Goal: Use online tool/utility: Utilize a website feature to perform a specific function

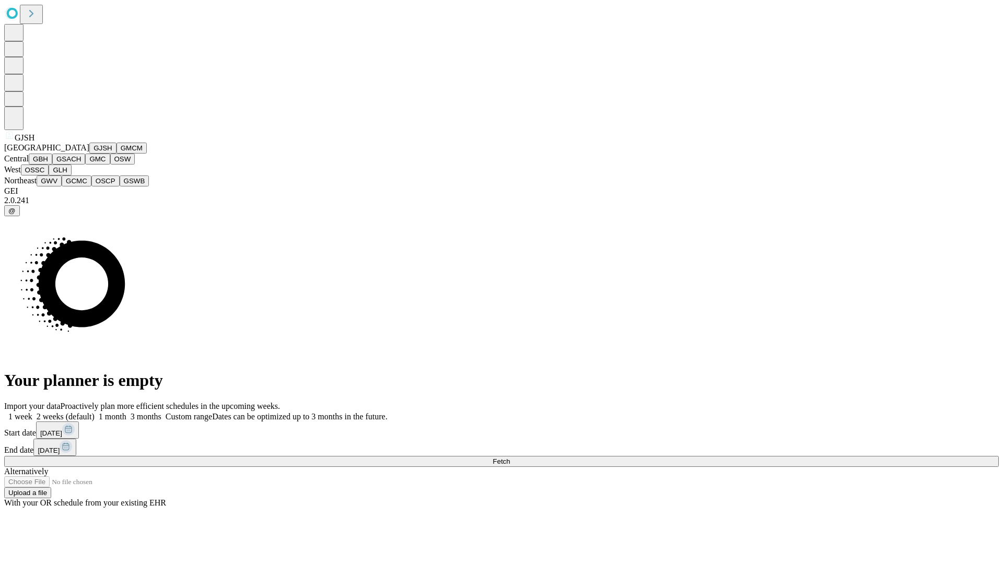
click at [89, 154] on button "GJSH" at bounding box center [102, 148] width 27 height 11
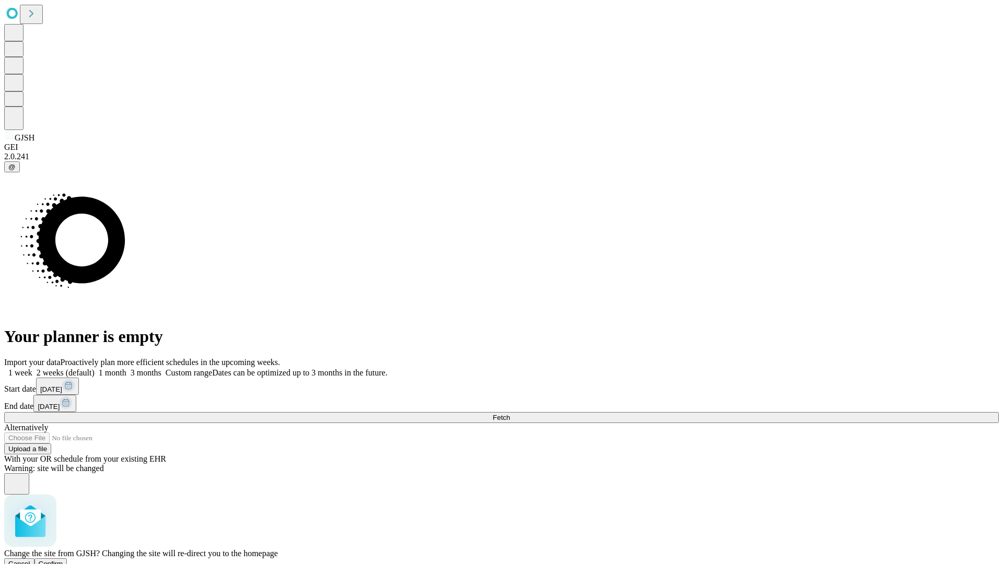
click at [63, 560] on span "Confirm" at bounding box center [51, 564] width 25 height 8
click at [95, 368] on label "2 weeks (default)" at bounding box center [63, 372] width 62 height 9
click at [510, 414] on span "Fetch" at bounding box center [500, 418] width 17 height 8
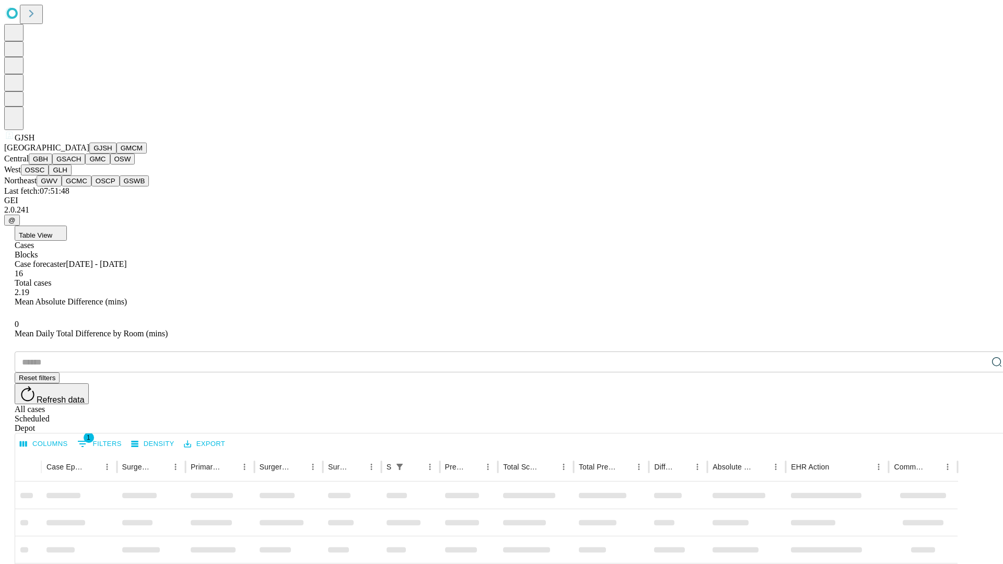
click at [116, 154] on button "GMCM" at bounding box center [131, 148] width 30 height 11
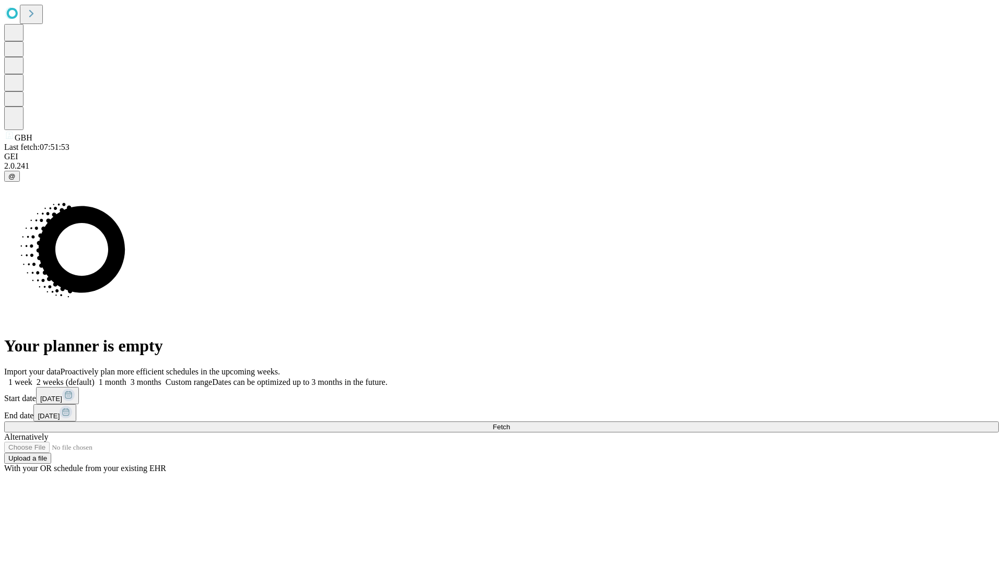
click at [95, 378] on label "2 weeks (default)" at bounding box center [63, 382] width 62 height 9
click at [510, 423] on span "Fetch" at bounding box center [500, 427] width 17 height 8
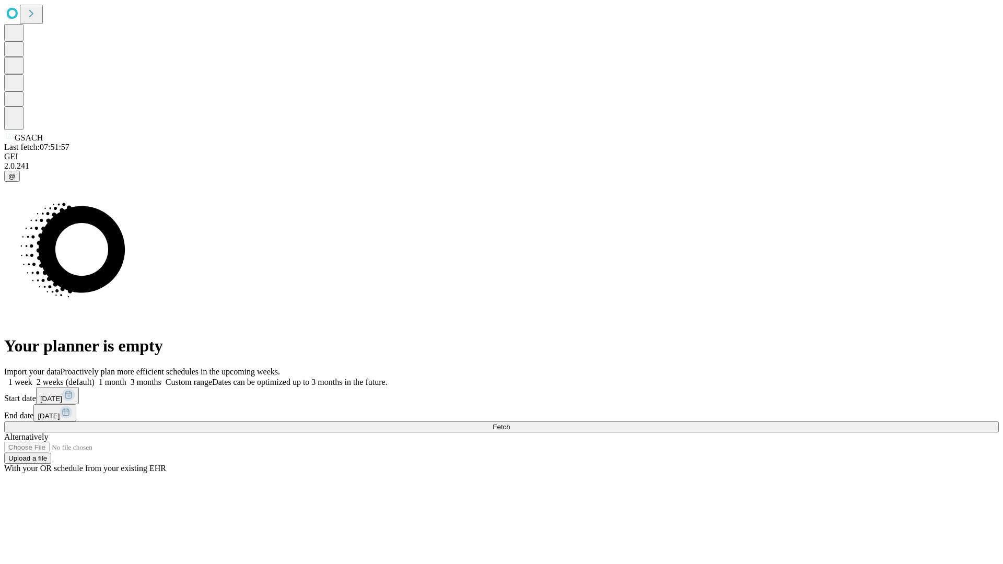
click at [95, 378] on label "2 weeks (default)" at bounding box center [63, 382] width 62 height 9
click at [510, 423] on span "Fetch" at bounding box center [500, 427] width 17 height 8
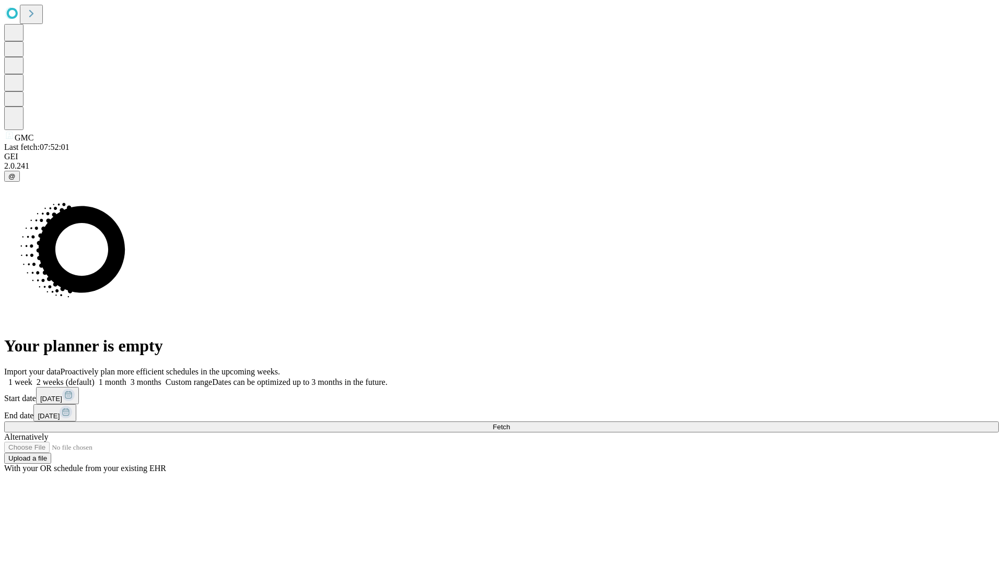
click at [95, 378] on label "2 weeks (default)" at bounding box center [63, 382] width 62 height 9
click at [510, 423] on span "Fetch" at bounding box center [500, 427] width 17 height 8
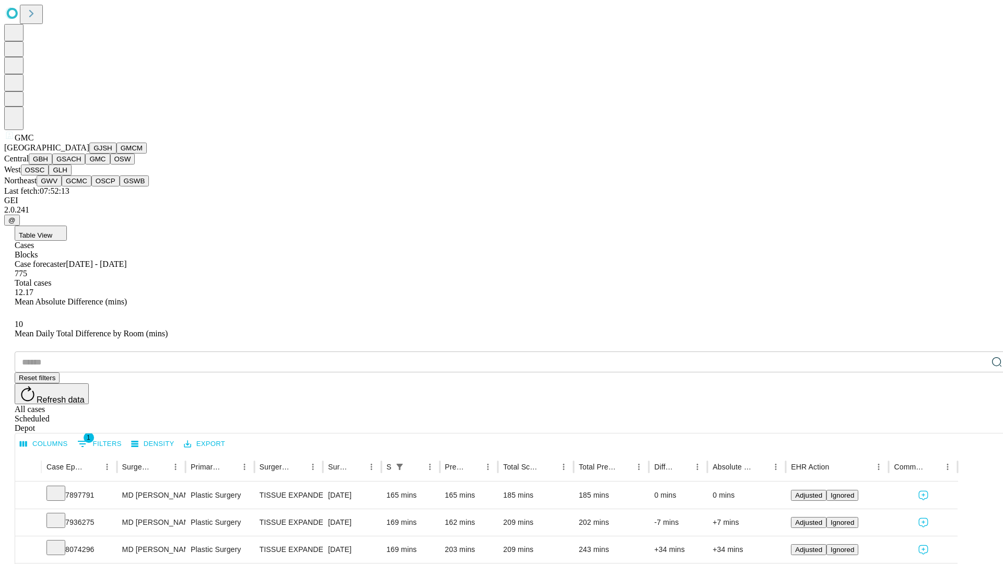
click at [110, 164] on button "OSW" at bounding box center [122, 159] width 25 height 11
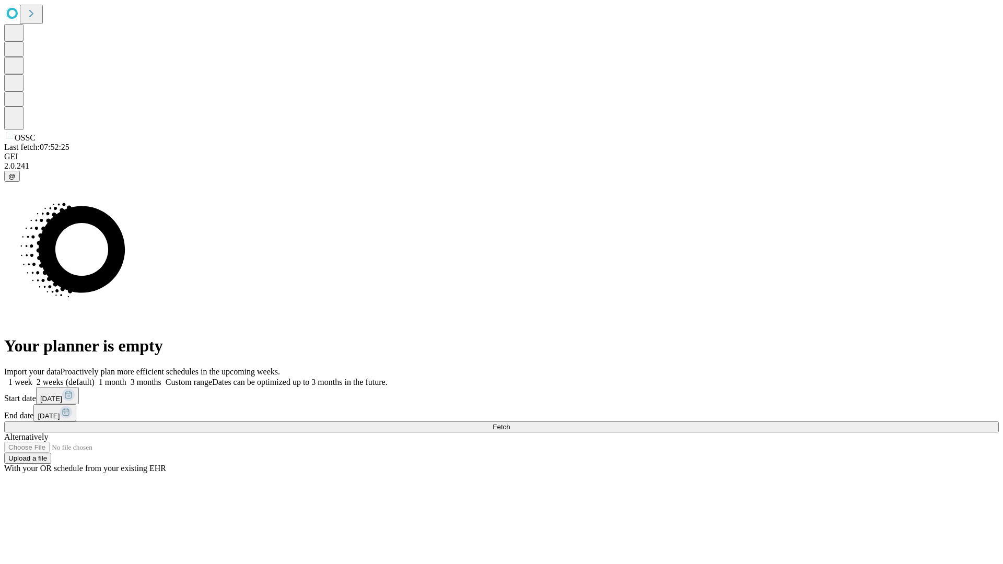
click at [510, 423] on span "Fetch" at bounding box center [500, 427] width 17 height 8
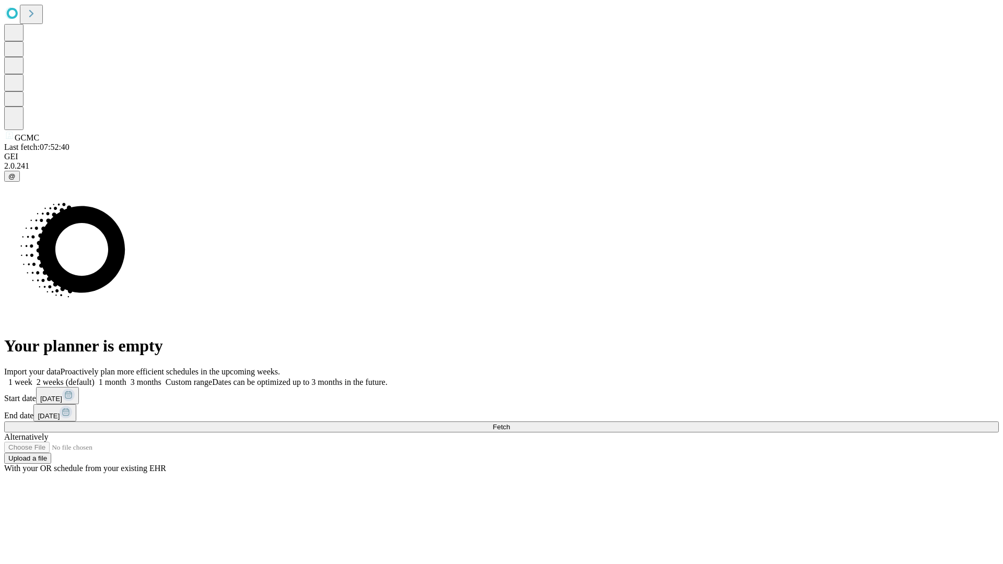
click at [95, 378] on label "2 weeks (default)" at bounding box center [63, 382] width 62 height 9
click at [510, 423] on span "Fetch" at bounding box center [500, 427] width 17 height 8
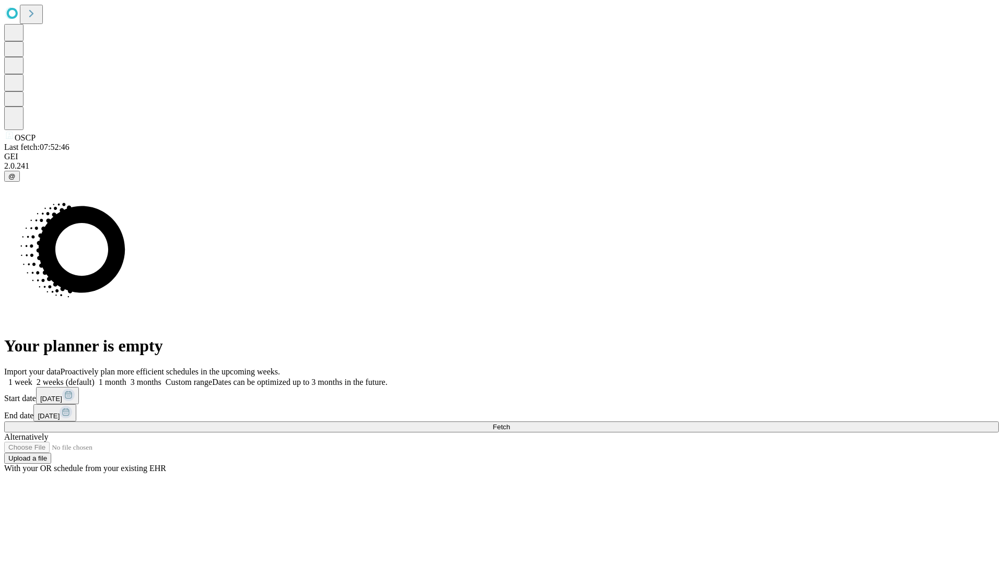
click at [95, 378] on label "2 weeks (default)" at bounding box center [63, 382] width 62 height 9
click at [510, 423] on span "Fetch" at bounding box center [500, 427] width 17 height 8
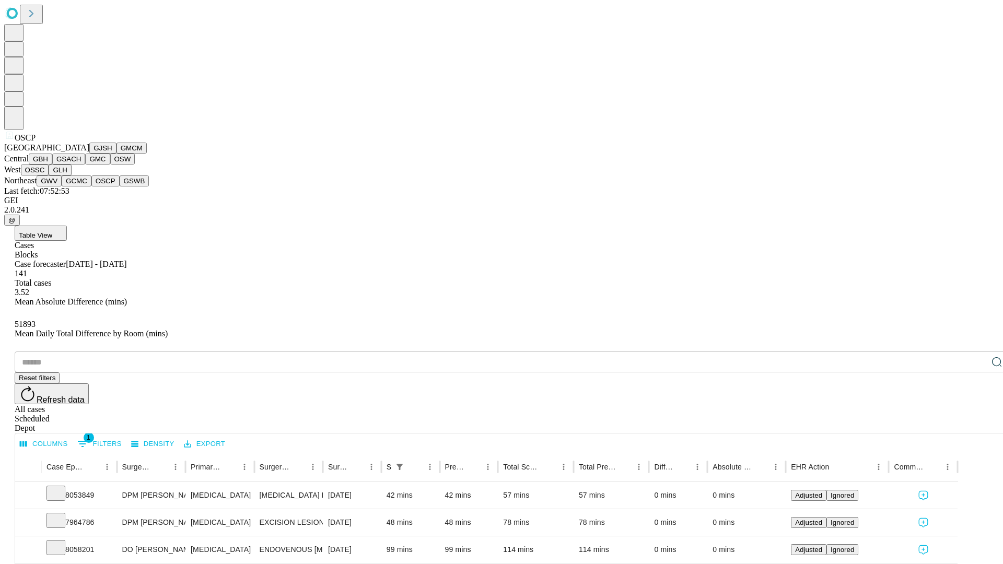
click at [120, 186] on button "GSWB" at bounding box center [135, 180] width 30 height 11
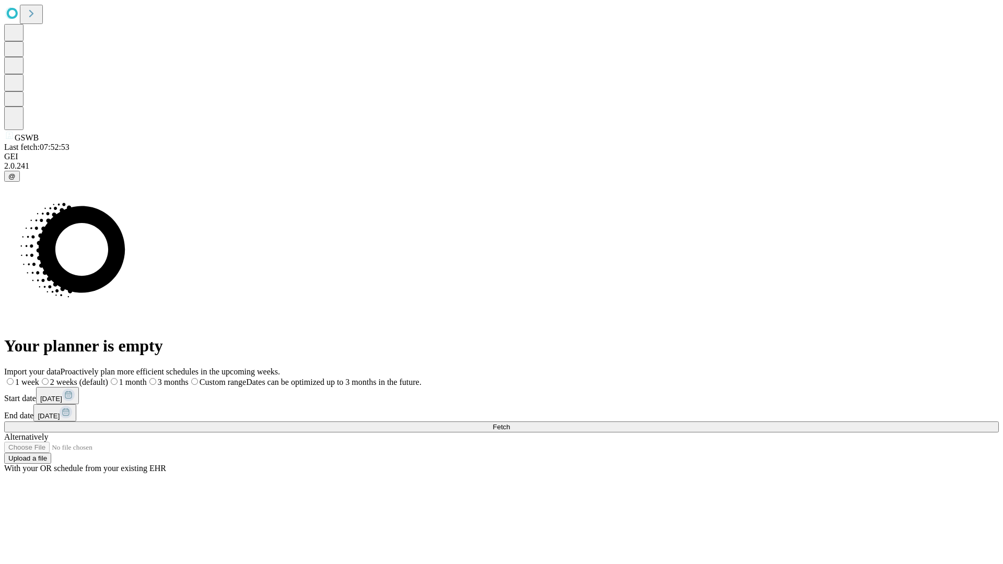
click at [108, 378] on label "2 weeks (default)" at bounding box center [73, 382] width 69 height 9
click at [510, 423] on span "Fetch" at bounding box center [500, 427] width 17 height 8
